Goal: Navigation & Orientation: Find specific page/section

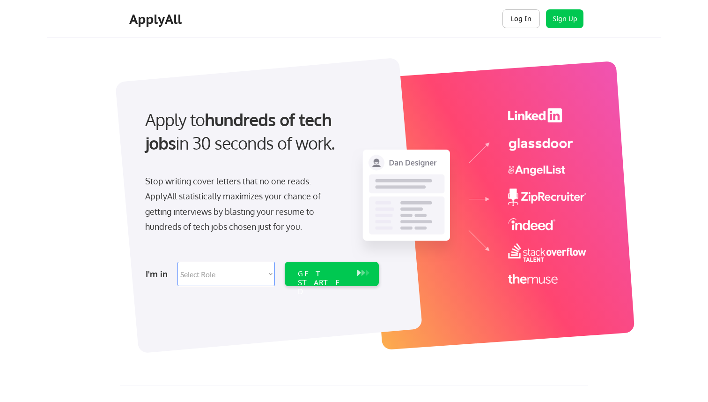
click at [530, 19] on button "Log In" at bounding box center [521, 18] width 37 height 19
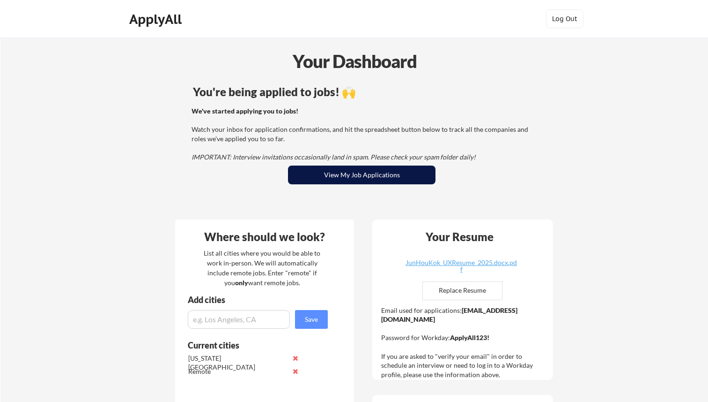
click at [347, 177] on button "View My Job Applications" at bounding box center [362, 174] width 148 height 19
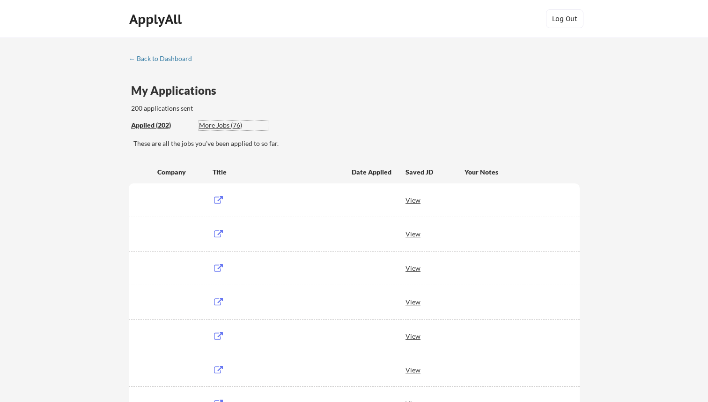
click at [216, 126] on div "More Jobs (76)" at bounding box center [233, 124] width 69 height 9
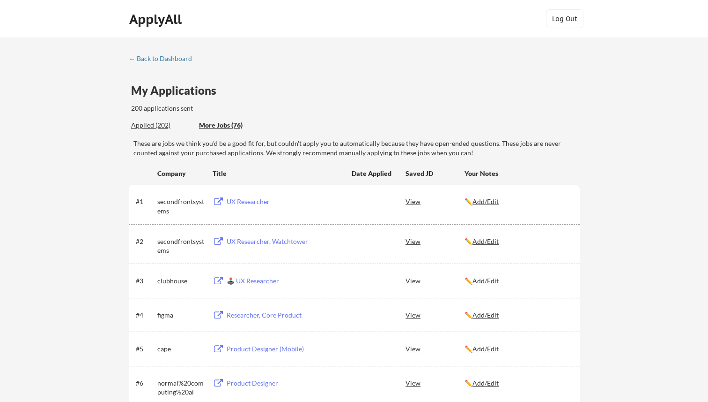
click at [155, 125] on div "Applied (202)" at bounding box center [161, 124] width 61 height 9
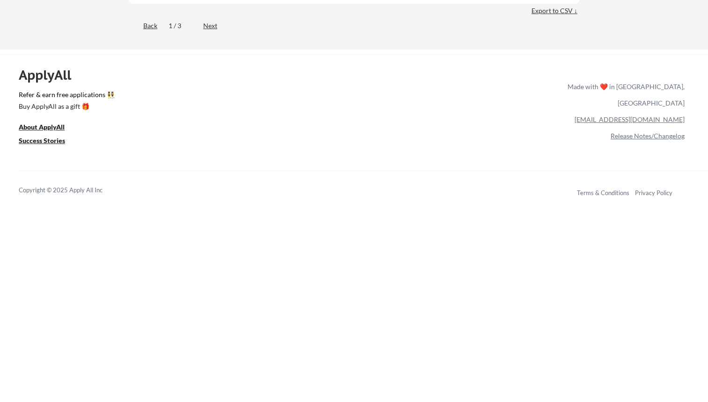
scroll to position [3794, 0]
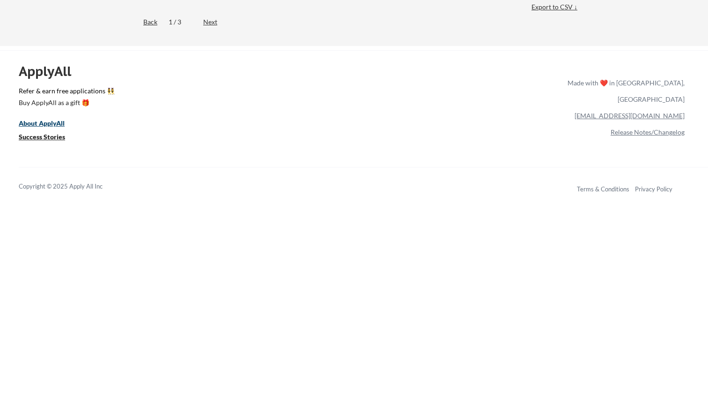
click at [52, 122] on u "About ApplyAll" at bounding box center [42, 123] width 46 height 8
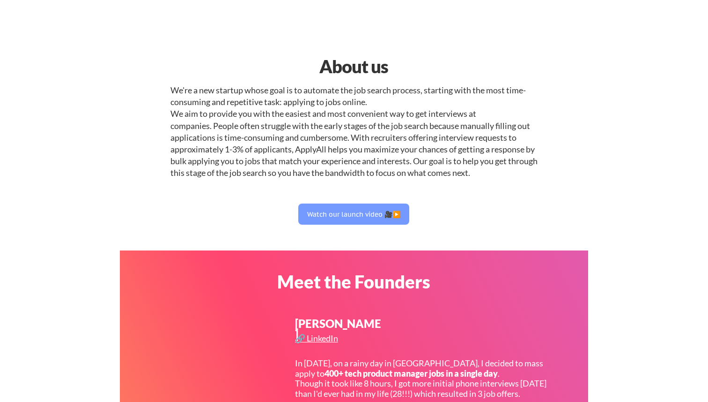
select select ""design""
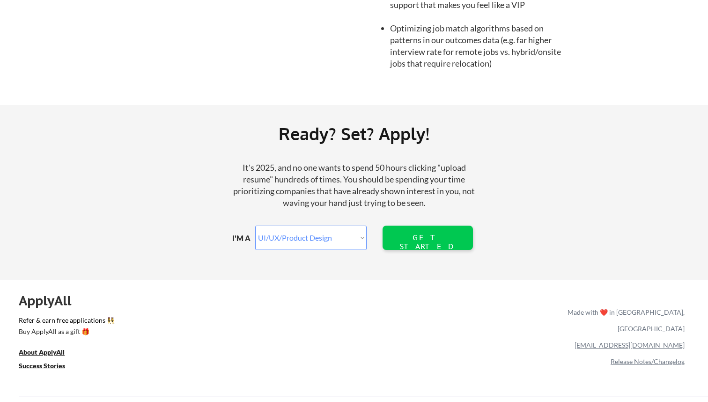
scroll to position [1057, 0]
